Goal: Find specific page/section: Find specific page/section

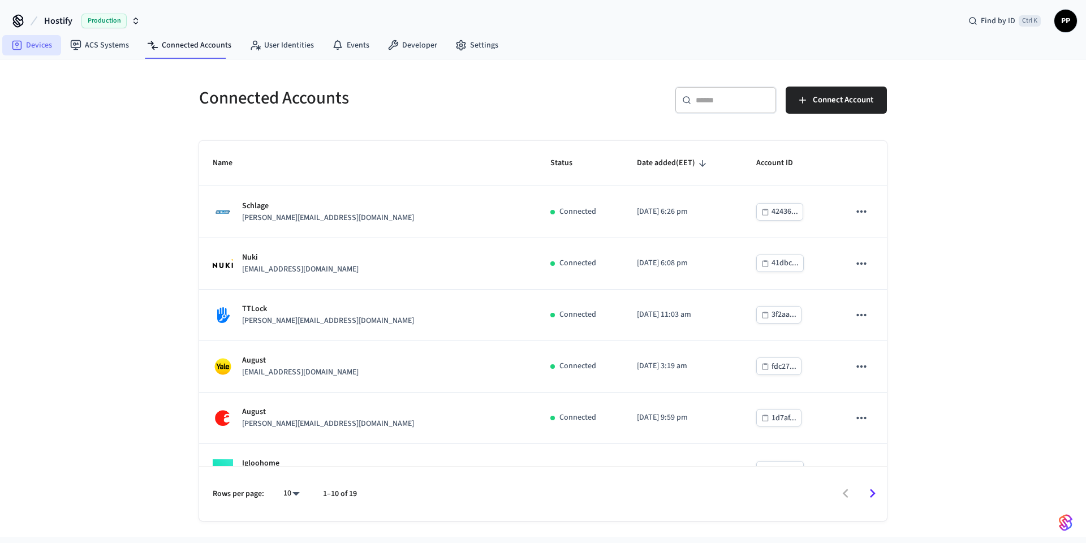
click at [47, 49] on link "Devices" at bounding box center [31, 45] width 59 height 20
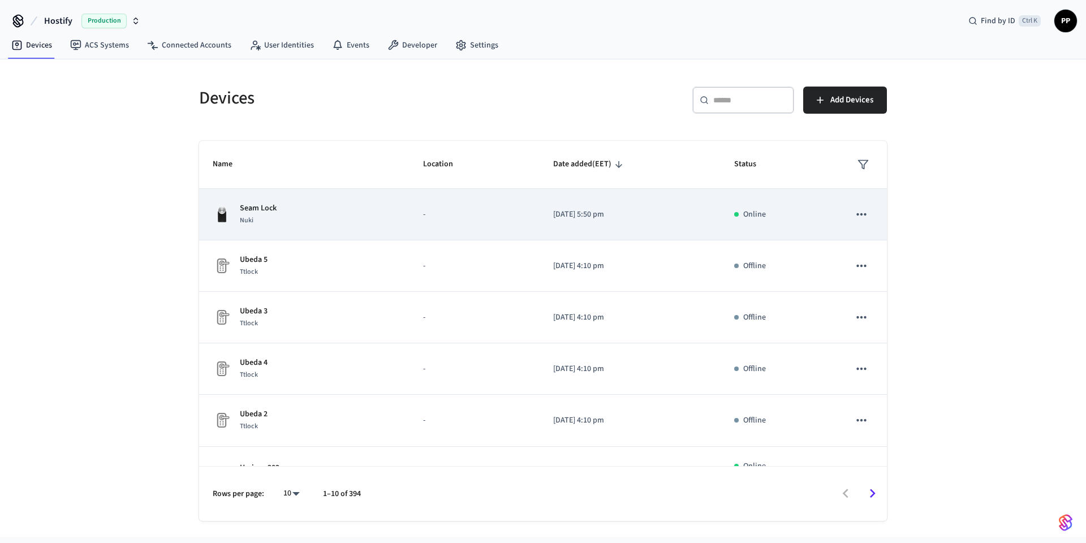
click at [294, 217] on div "Seam Lock Nuki" at bounding box center [304, 215] width 183 height 24
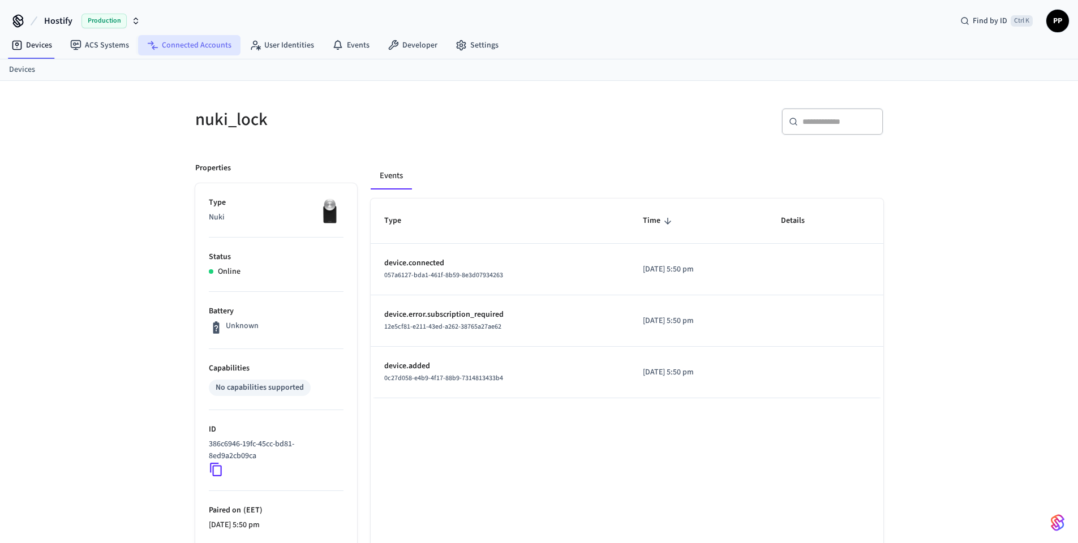
click at [179, 41] on link "Connected Accounts" at bounding box center [189, 45] width 102 height 20
